Goal: Find specific page/section: Find specific page/section

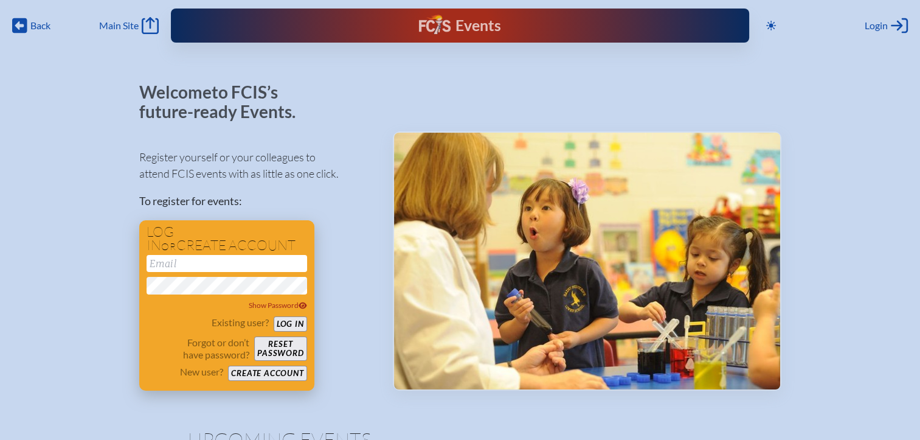
type input "[EMAIL_ADDRESS][DOMAIN_NAME]"
click at [294, 315] on form "kdanger@fcis.org Show Password Existing user? Log in Forgot or don’t have passw…" at bounding box center [227, 318] width 160 height 126
click at [295, 320] on button "Log in" at bounding box center [290, 323] width 33 height 15
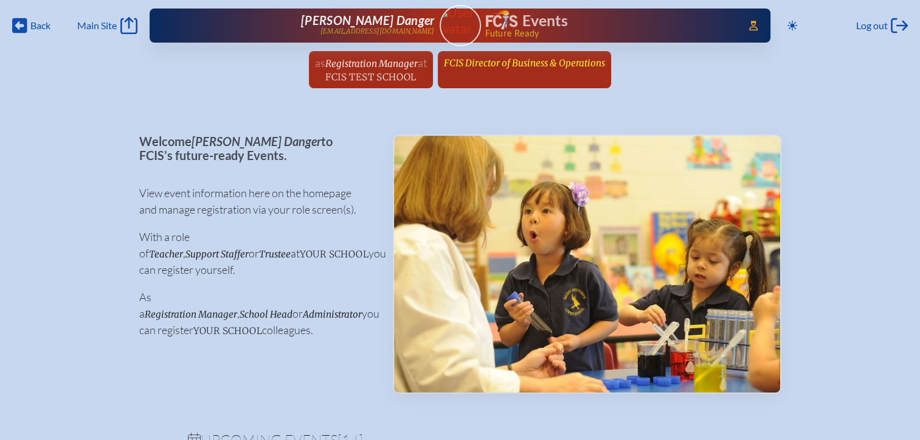
click at [541, 67] on span "FCIS Director of Business & Operations" at bounding box center [524, 63] width 161 height 12
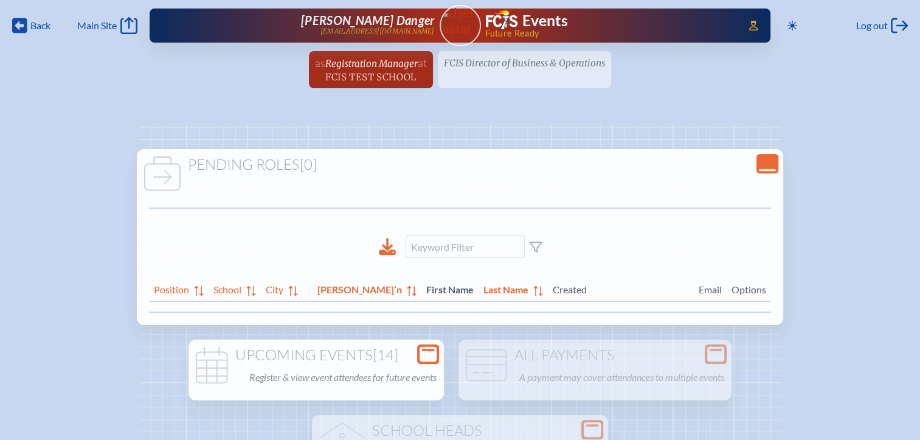
click at [418, 356] on div "Open Console" at bounding box center [428, 353] width 22 height 19
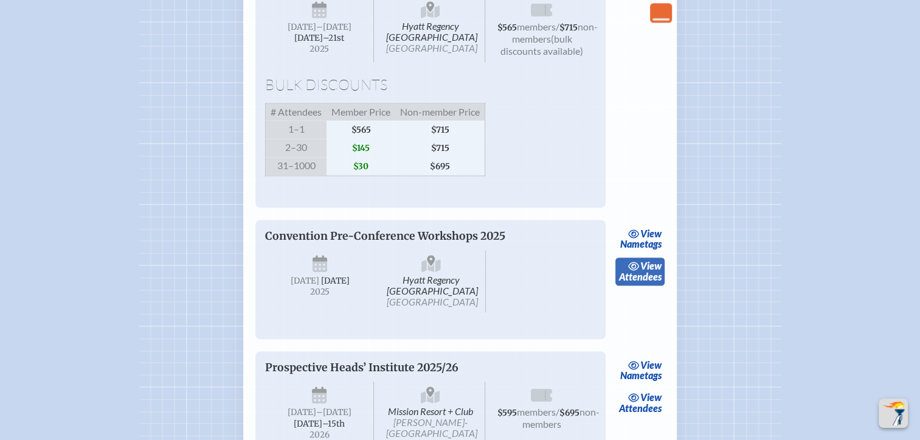
scroll to position [1945, 0]
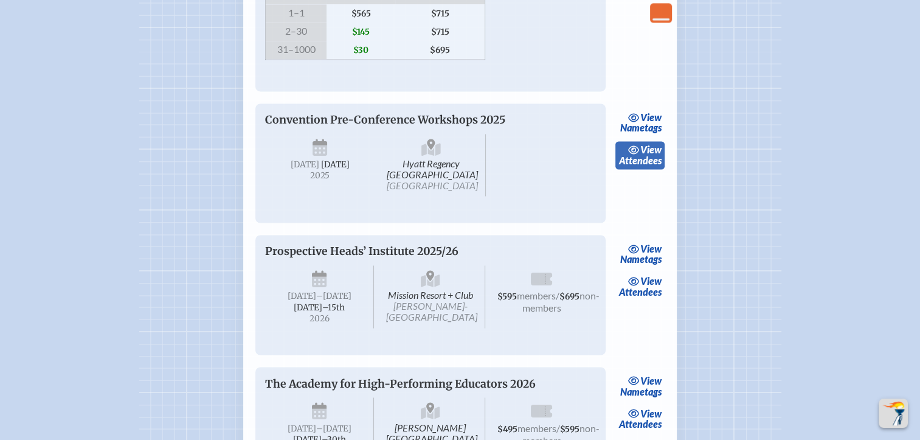
click at [641, 155] on span "view" at bounding box center [650, 149] width 21 height 12
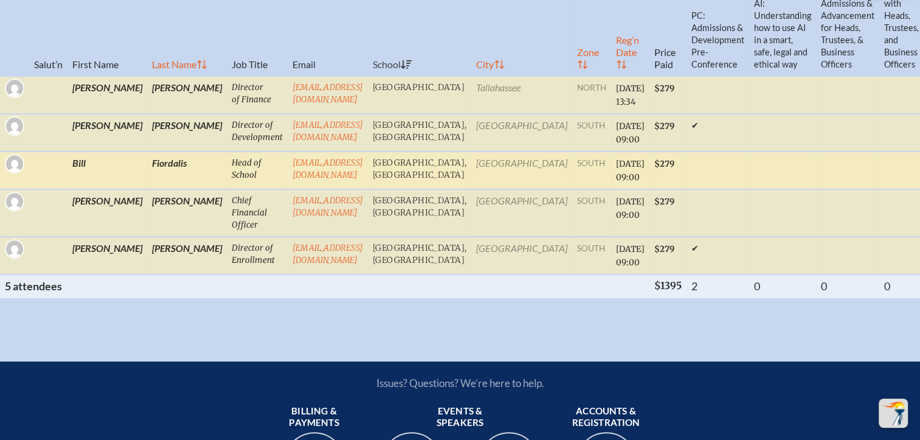
scroll to position [426, 0]
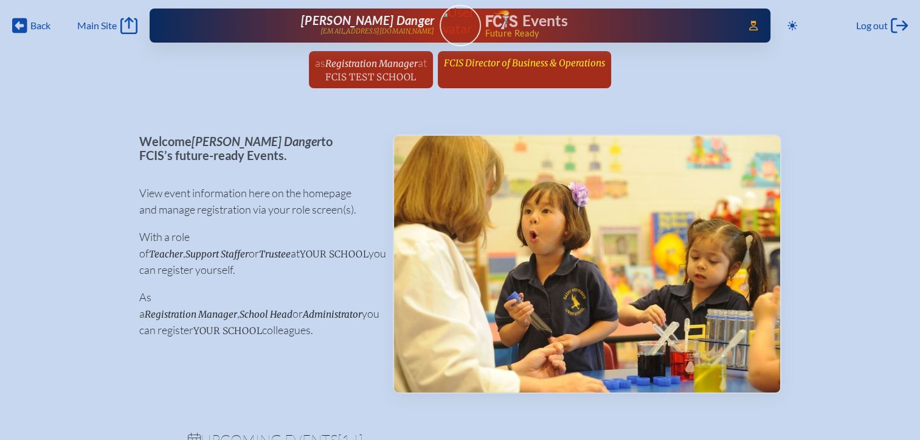
click at [536, 63] on span "FCIS Director of Business & Operations" at bounding box center [524, 63] width 161 height 12
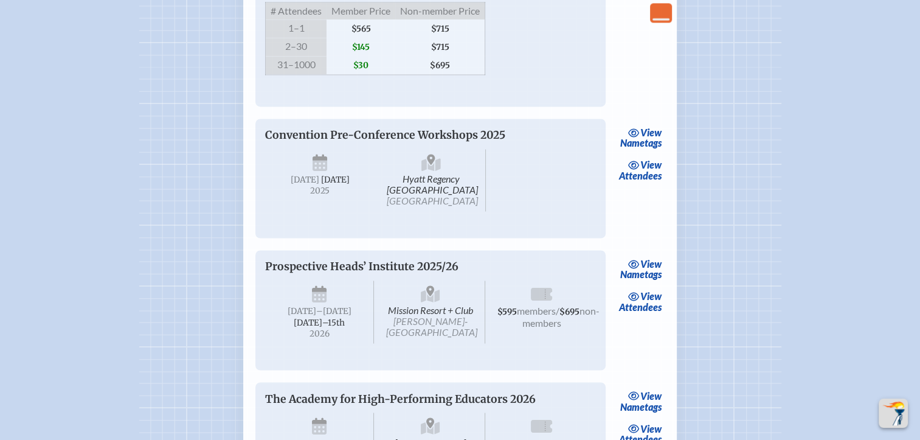
scroll to position [2006, 0]
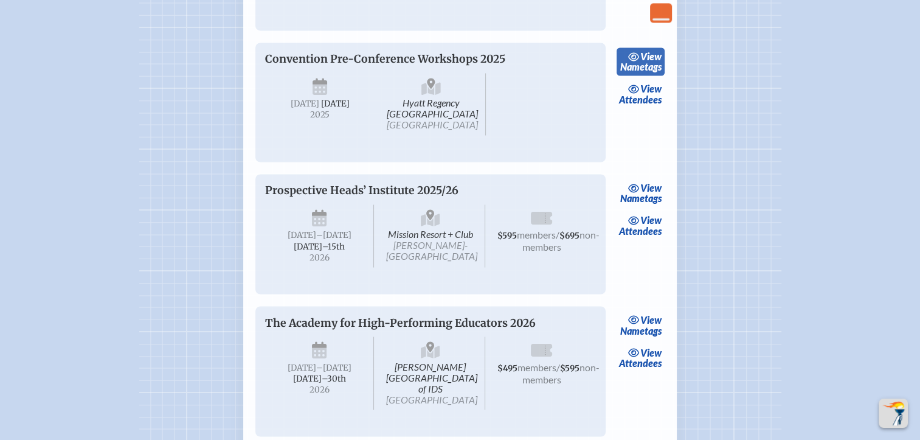
click at [650, 62] on span "view" at bounding box center [650, 56] width 21 height 12
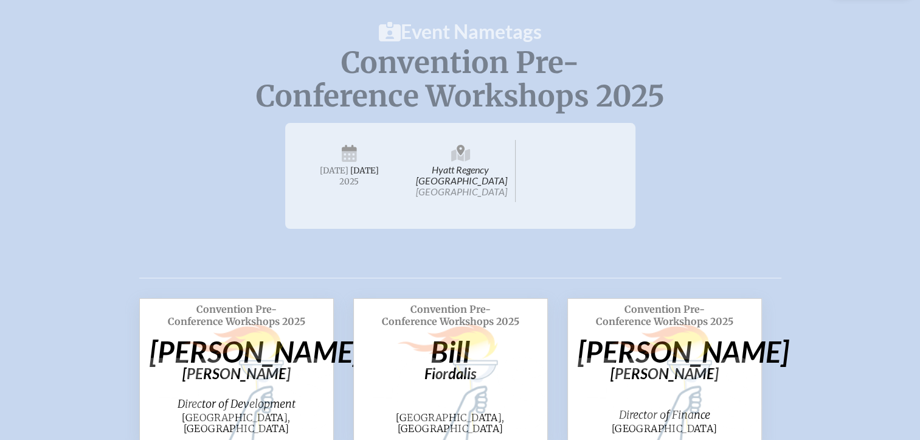
scroll to position [304, 0]
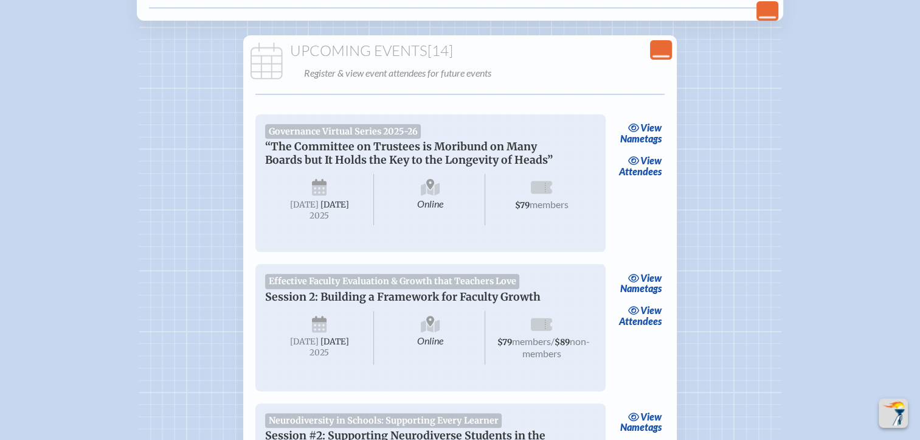
scroll to position [2006, 0]
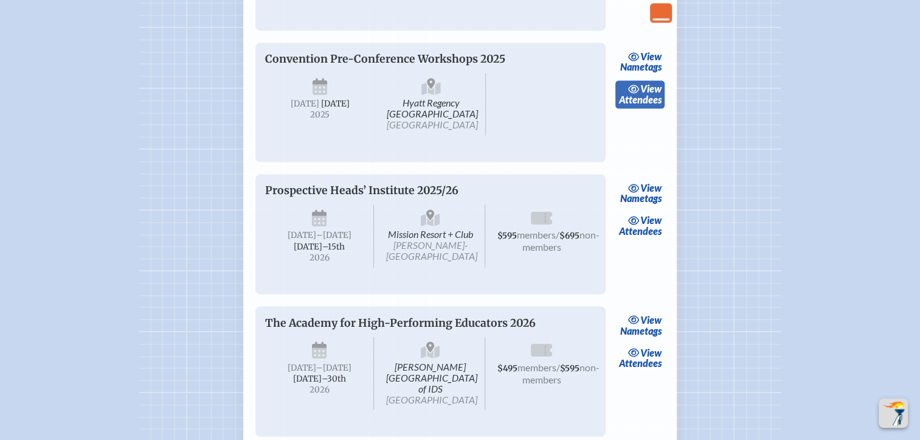
click at [632, 108] on link "view Attendees" at bounding box center [639, 94] width 49 height 28
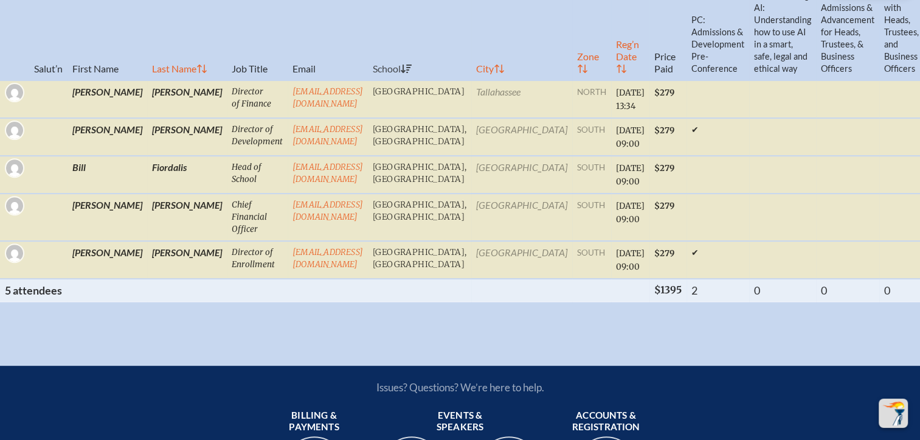
scroll to position [426, 9]
